Goal: Transaction & Acquisition: Purchase product/service

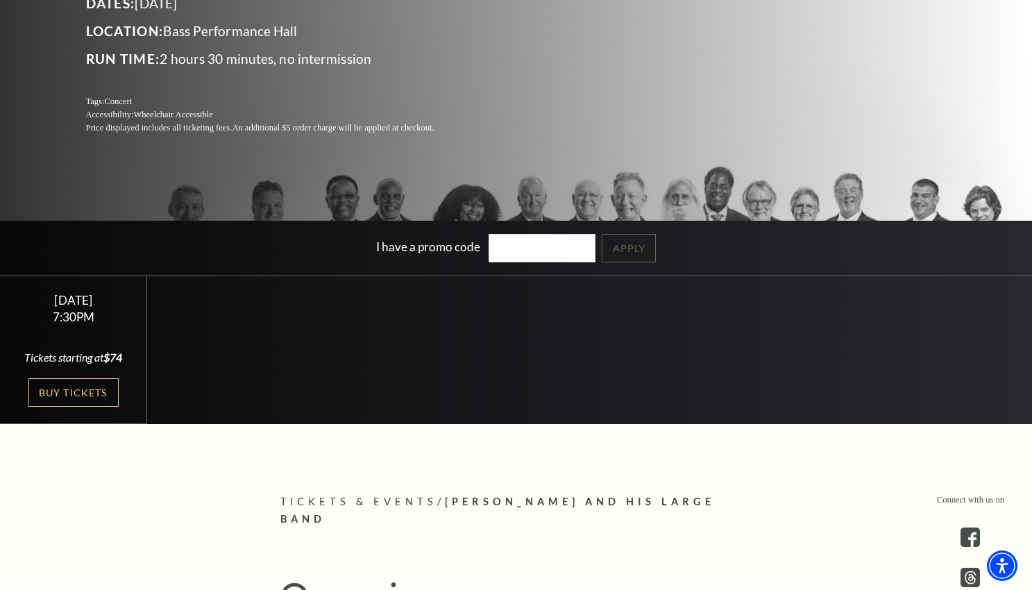
scroll to position [244, 0]
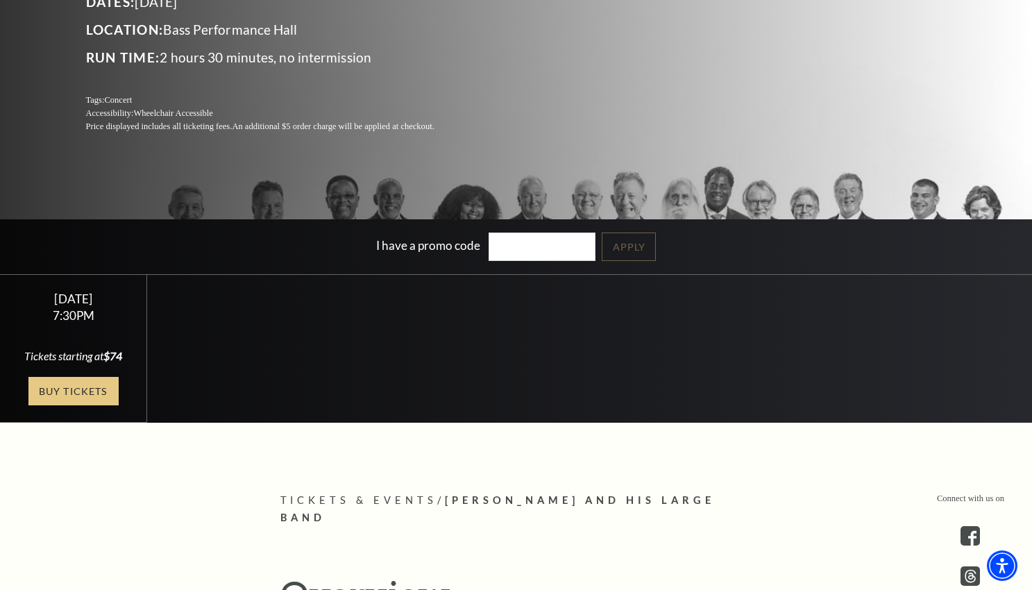
click at [79, 390] on link "Buy Tickets" at bounding box center [73, 391] width 90 height 28
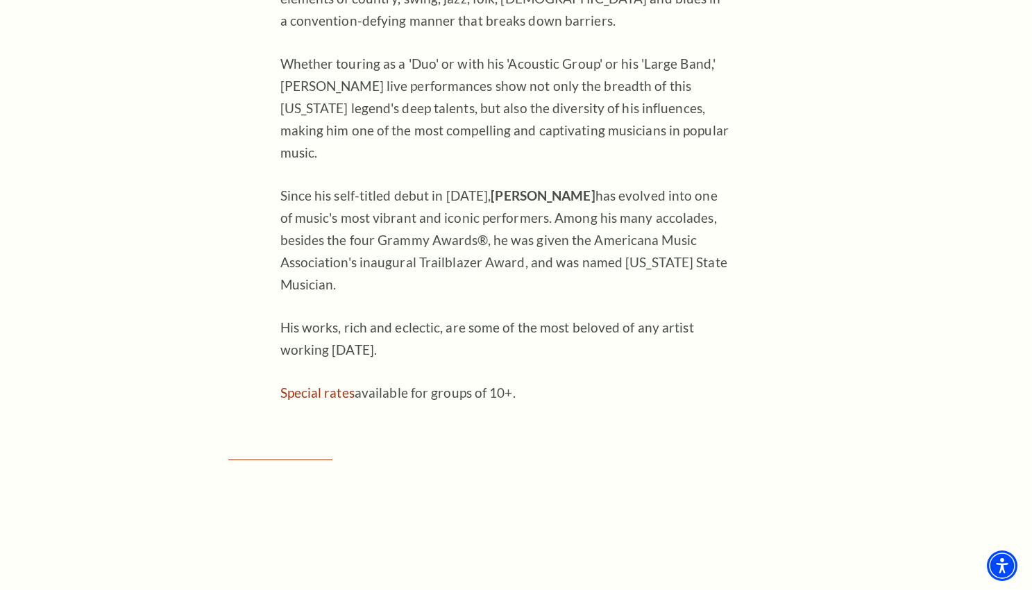
scroll to position [762, 0]
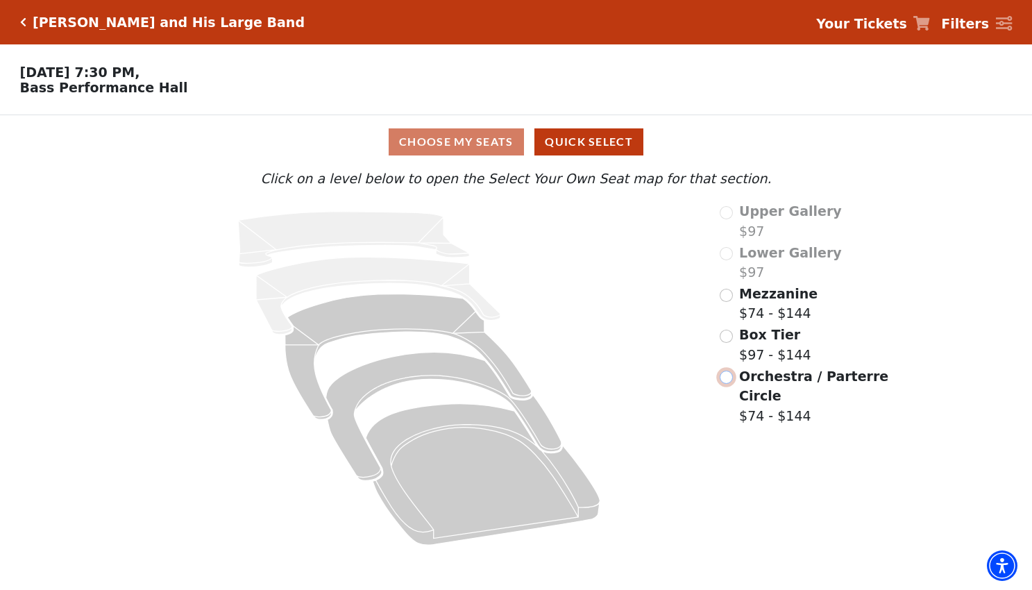
click at [727, 379] on input "Orchestra / Parterre Circle$74 - $144\a" at bounding box center [726, 377] width 13 height 13
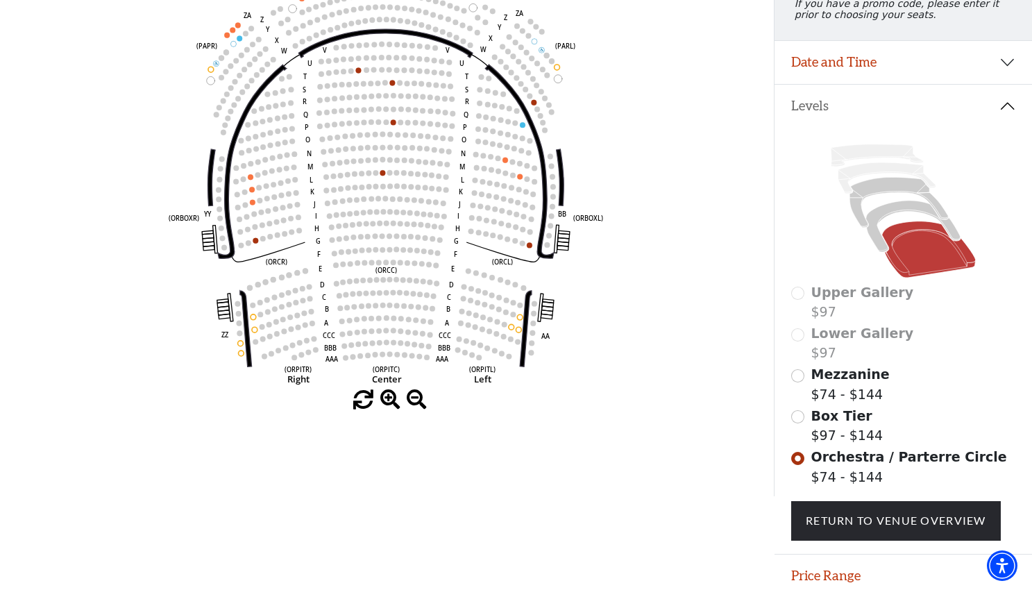
scroll to position [212, 0]
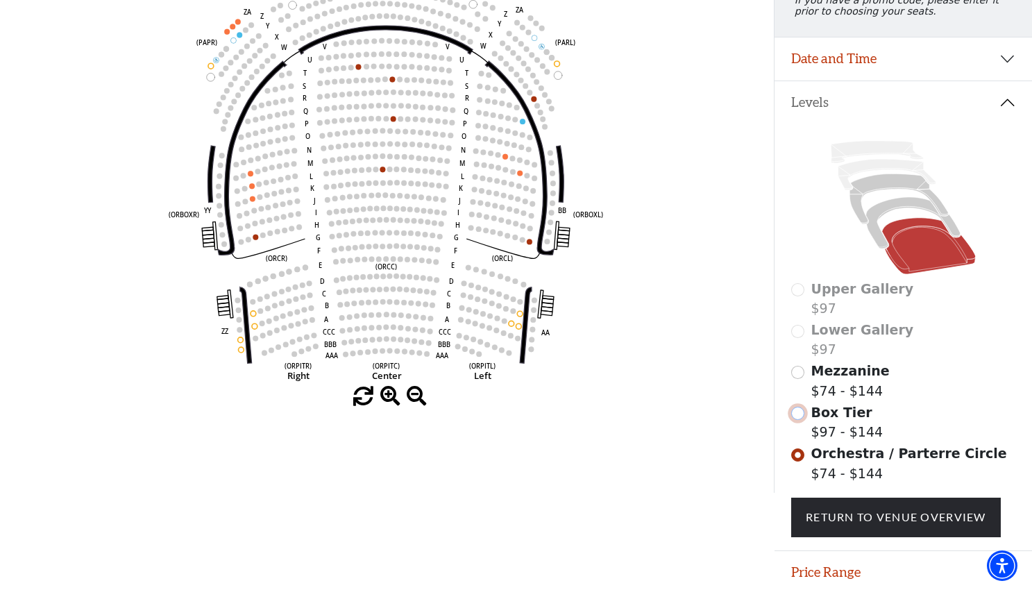
click at [800, 414] on input "Box Tier$97 - $144\a" at bounding box center [797, 413] width 13 height 13
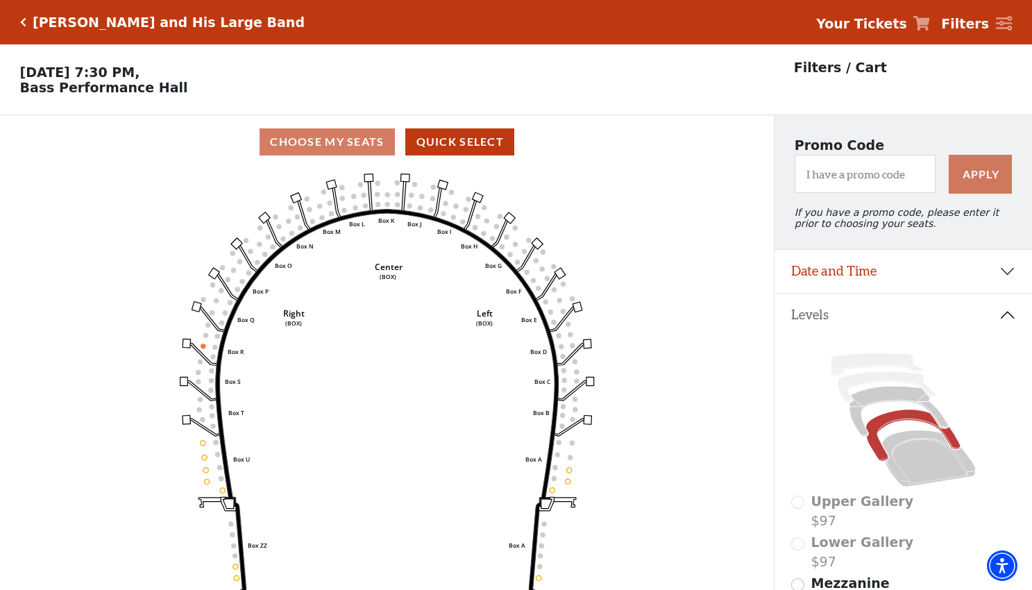
scroll to position [64, 0]
